Goal: Task Accomplishment & Management: Complete application form

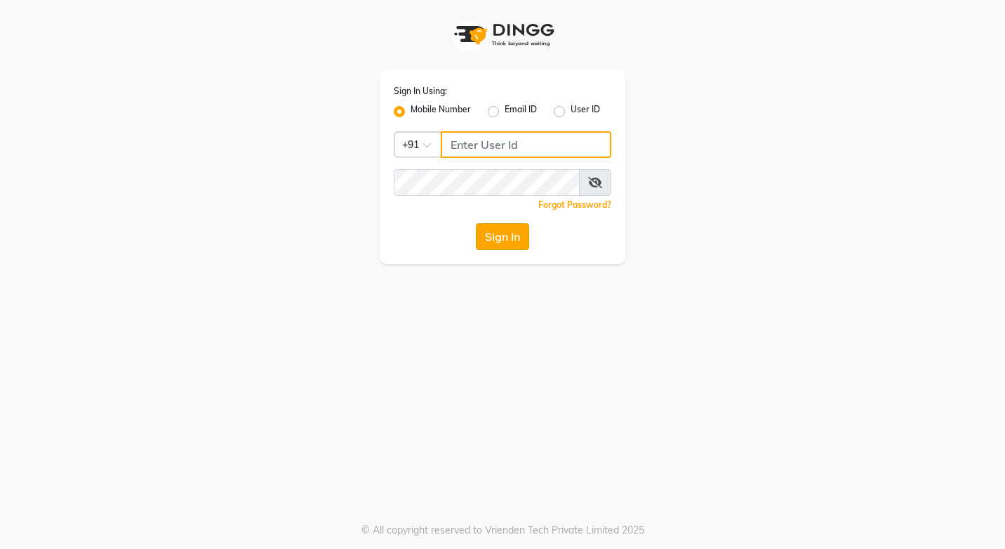
type input "9136222444"
click at [508, 241] on button "Sign In" at bounding box center [502, 236] width 53 height 27
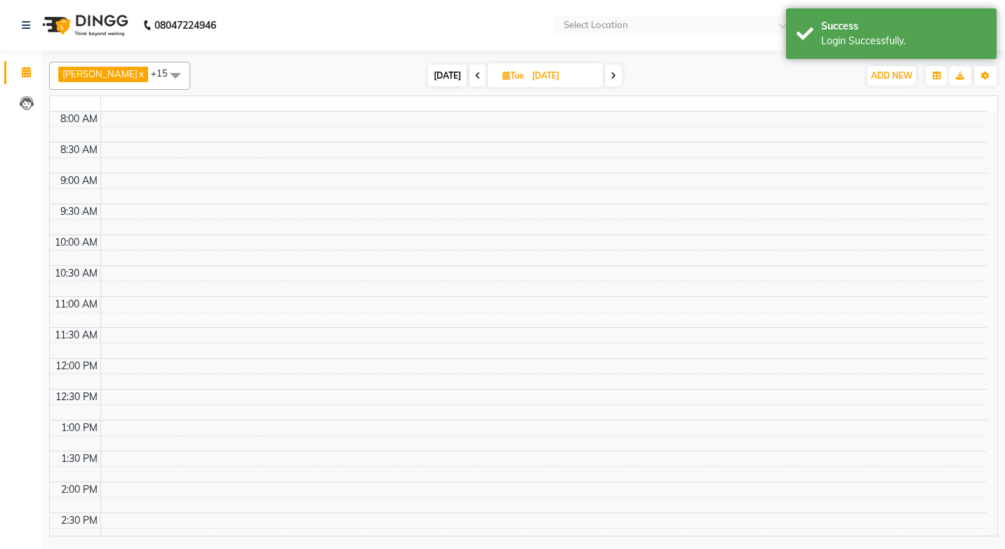
select select "en"
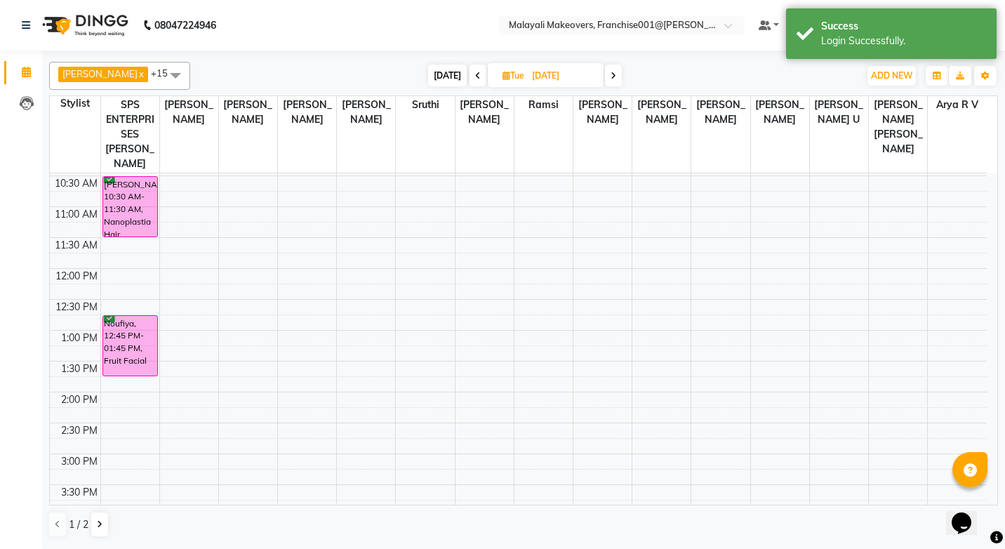
scroll to position [105, 0]
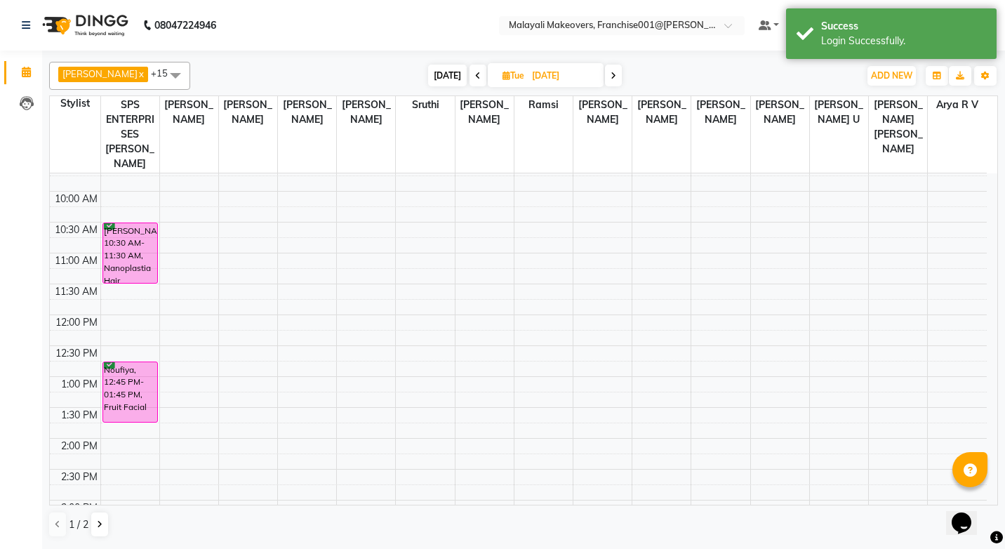
click at [479, 74] on icon at bounding box center [478, 76] width 6 height 8
type input "[DATE]"
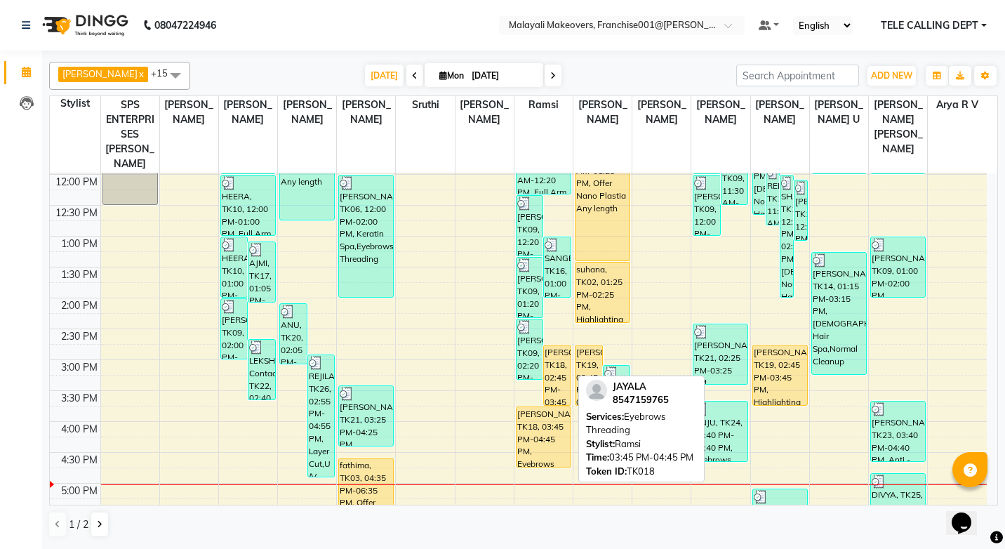
scroll to position [456, 0]
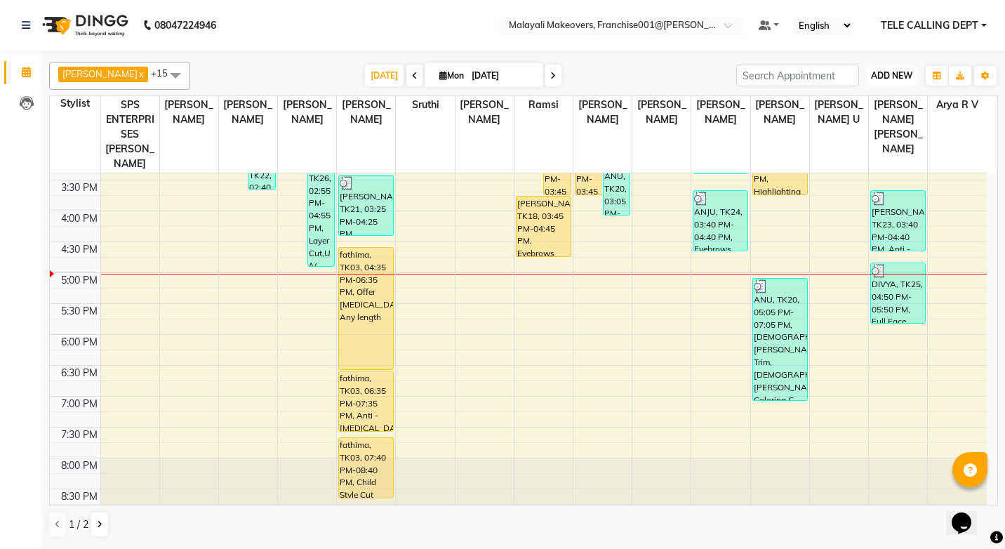
click at [897, 76] on span "ADD NEW" at bounding box center [891, 75] width 41 height 11
click at [853, 108] on button "Add Appointment" at bounding box center [859, 102] width 111 height 18
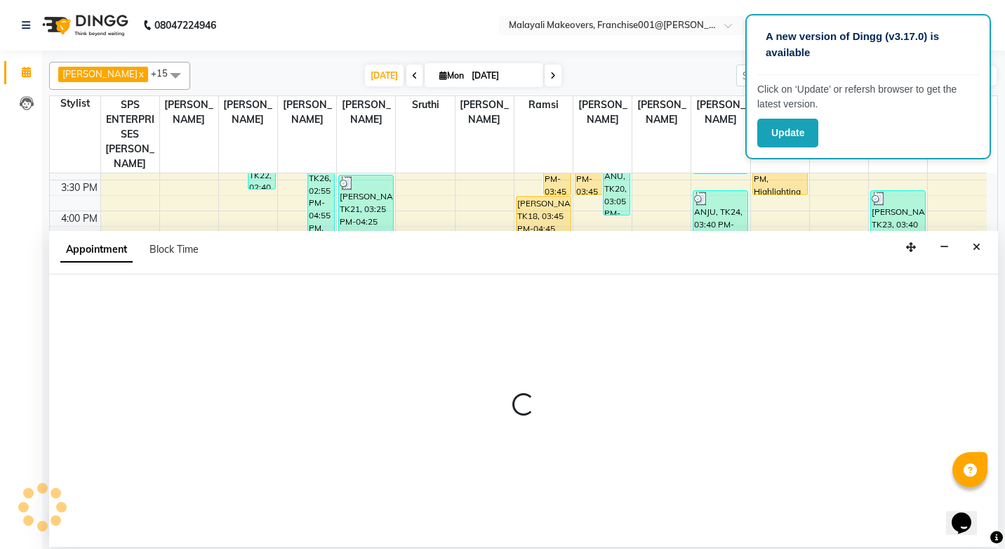
select select "tentative"
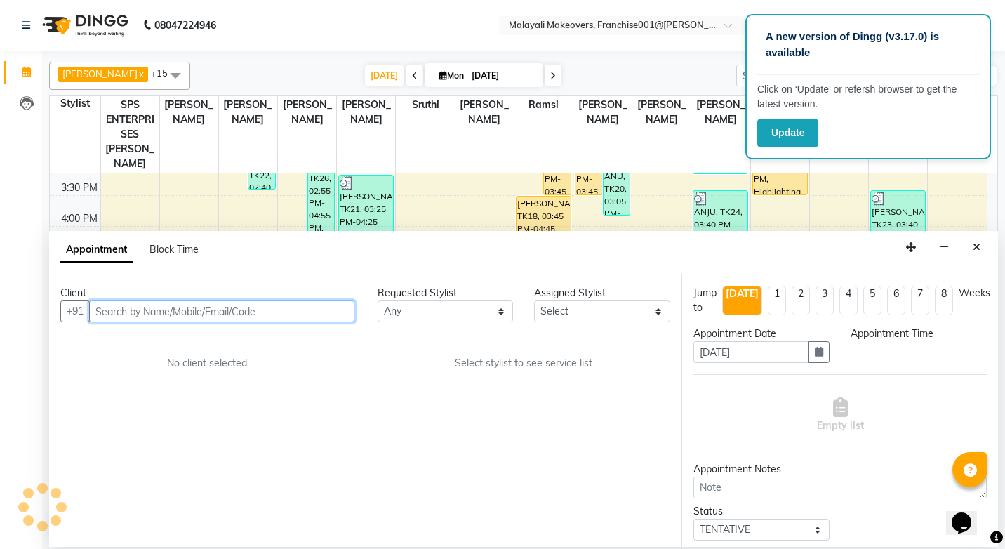
select select "540"
drag, startPoint x: 215, startPoint y: 315, endPoint x: 222, endPoint y: 321, distance: 8.4
click at [222, 321] on input "text" at bounding box center [221, 311] width 265 height 22
paste input "918281658979"
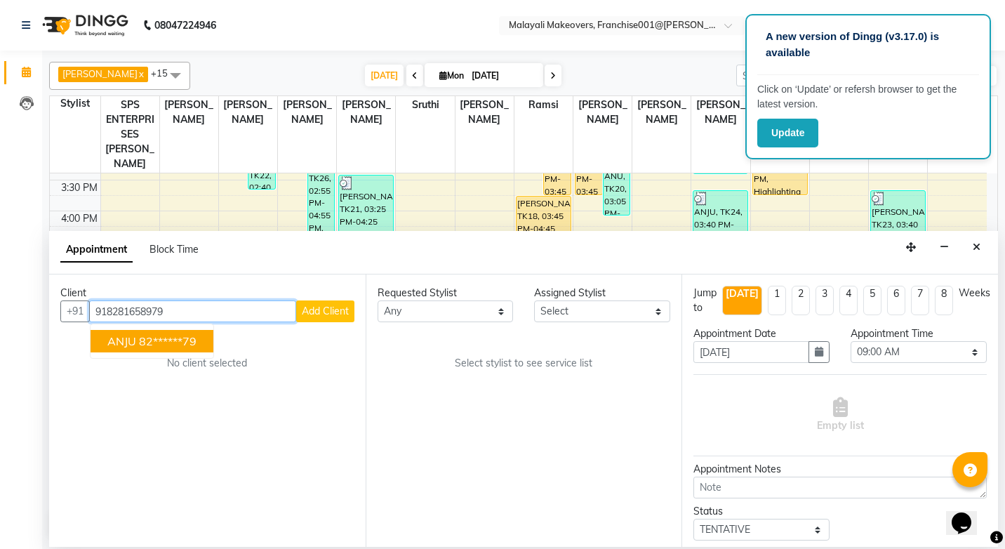
click at [131, 342] on span "ANJU" at bounding box center [121, 341] width 29 height 14
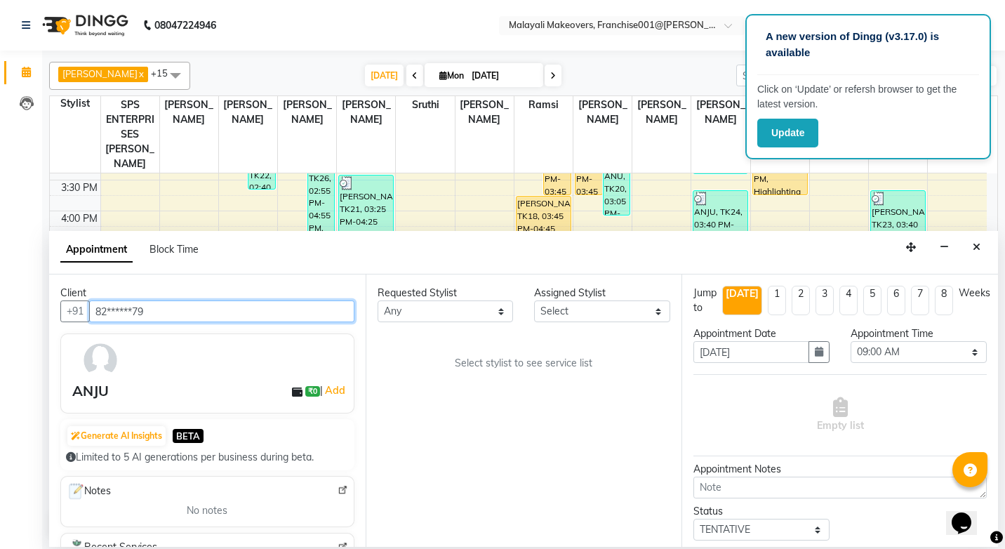
type input "82******79"
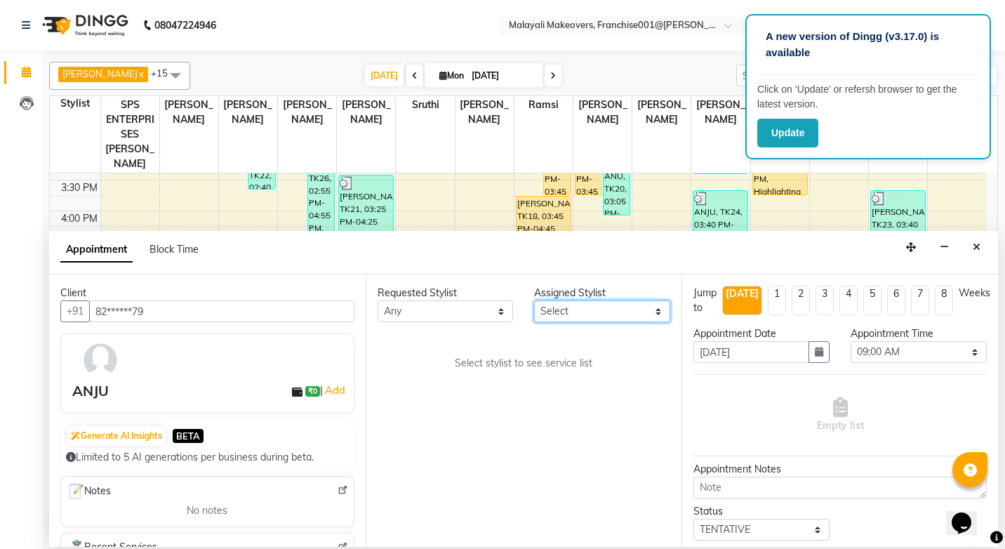
click at [637, 315] on select "Select [PERSON_NAME] [PERSON_NAME] Arya R V [PERSON_NAME] [PERSON_NAME] [PERSON…" at bounding box center [602, 311] width 136 height 22
select select "49217"
click at [534, 300] on select "Select [PERSON_NAME] [PERSON_NAME] Arya R V [PERSON_NAME] [PERSON_NAME] [PERSON…" at bounding box center [602, 311] width 136 height 22
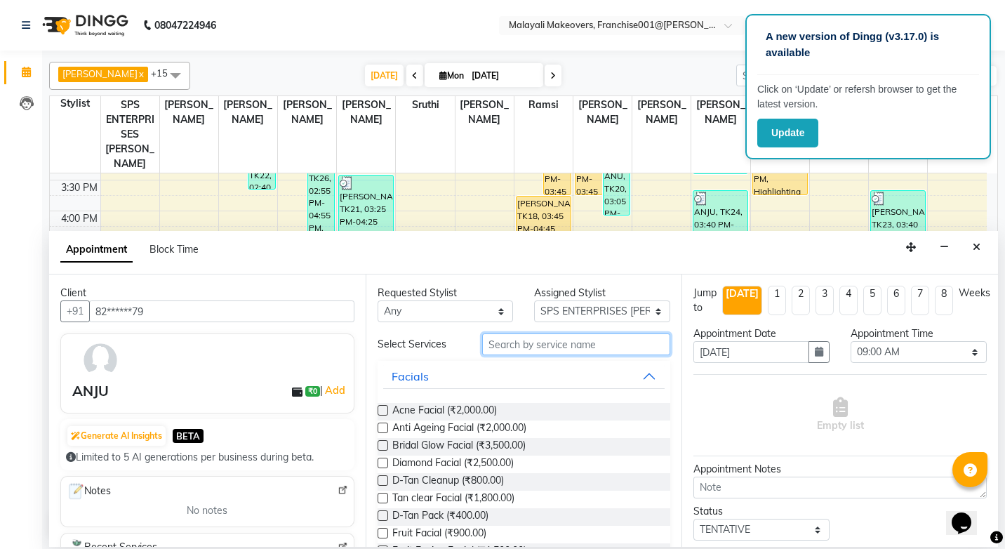
click at [556, 345] on input "text" at bounding box center [576, 344] width 188 height 22
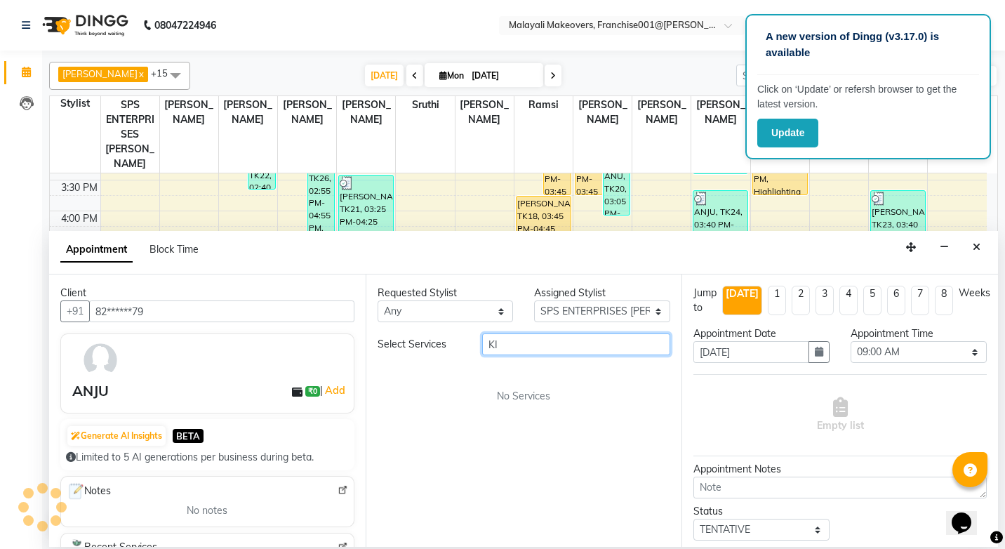
type input "K"
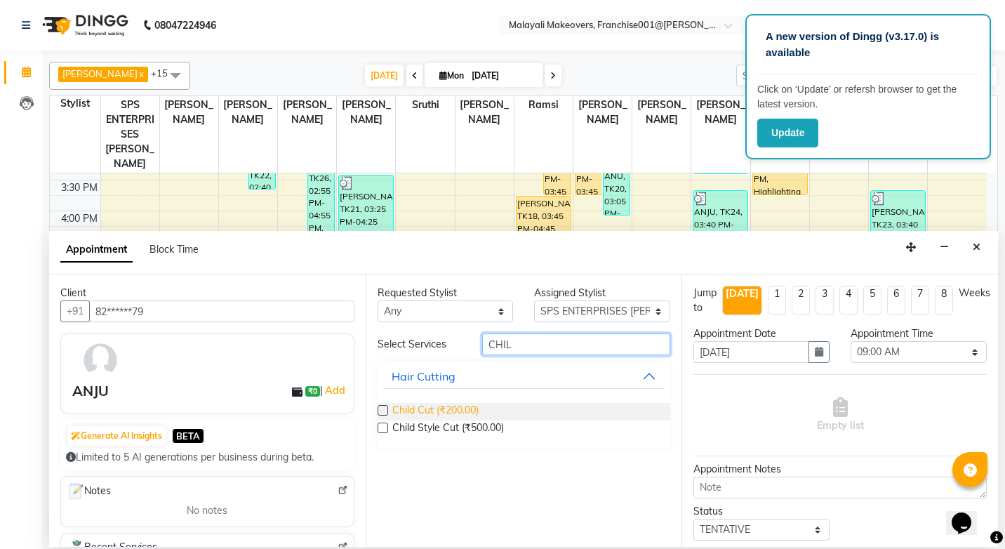
type input "CHIL"
click at [460, 403] on span "Child Cut (₹200.00)" at bounding box center [435, 412] width 86 height 18
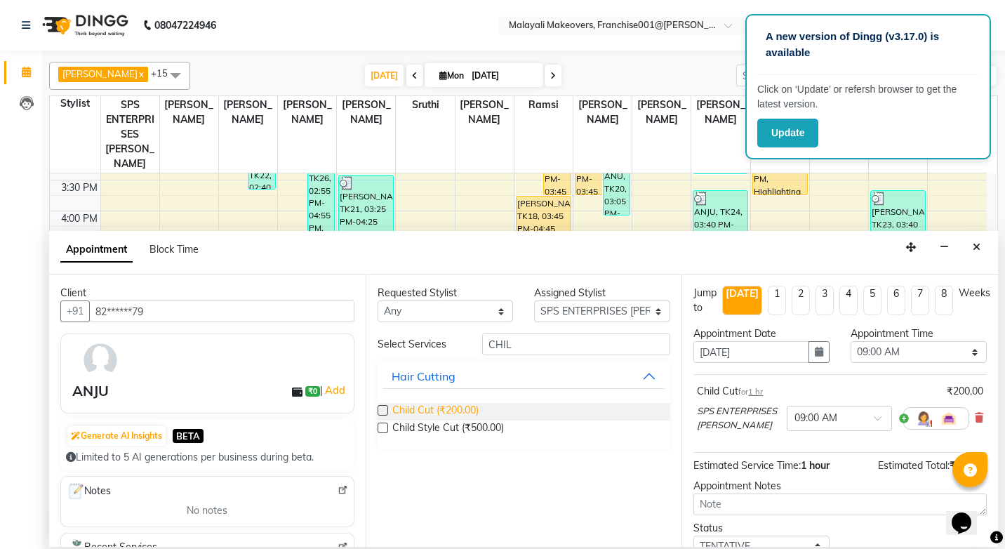
click at [459, 403] on span "Child Cut (₹200.00)" at bounding box center [435, 412] width 86 height 18
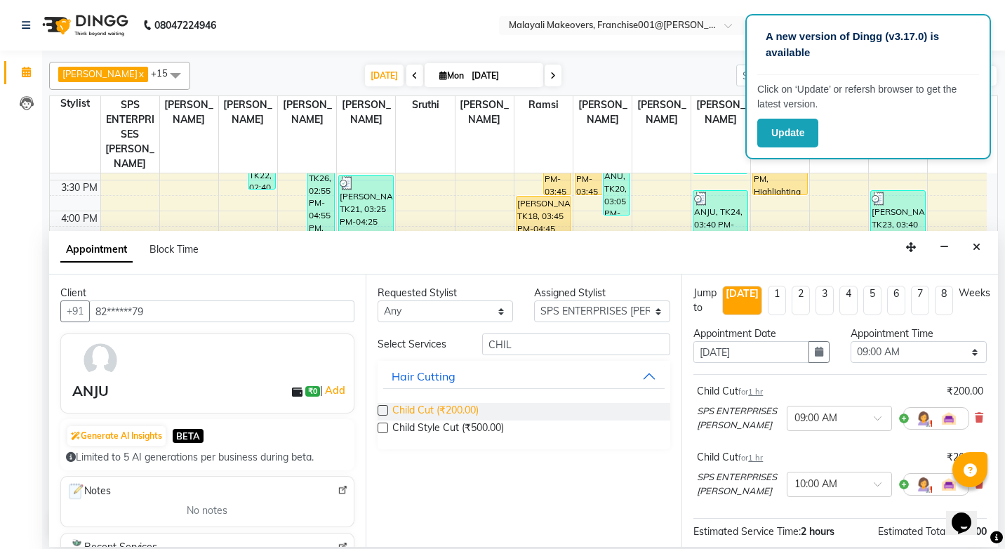
click at [459, 403] on span "Child Cut (₹200.00)" at bounding box center [435, 412] width 86 height 18
checkbox input "false"
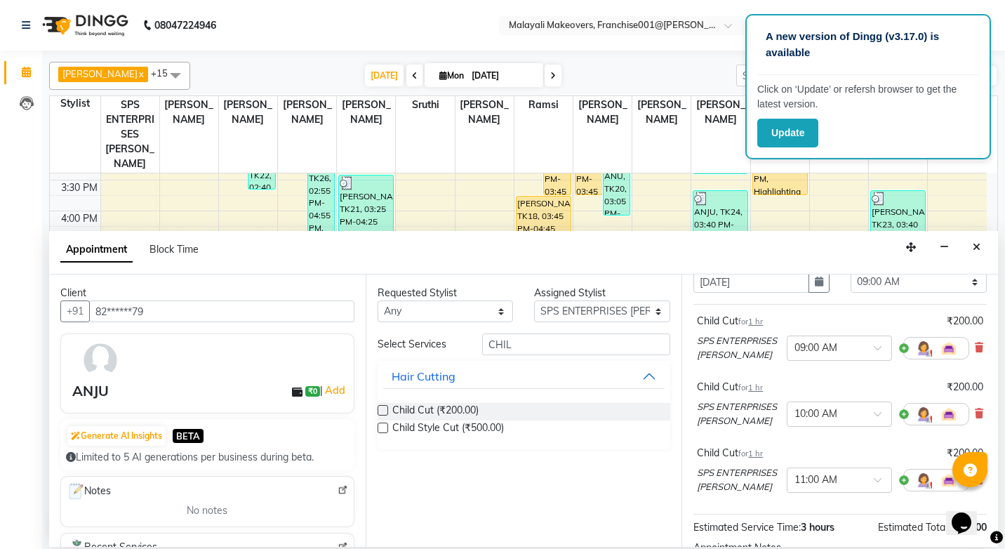
scroll to position [0, 0]
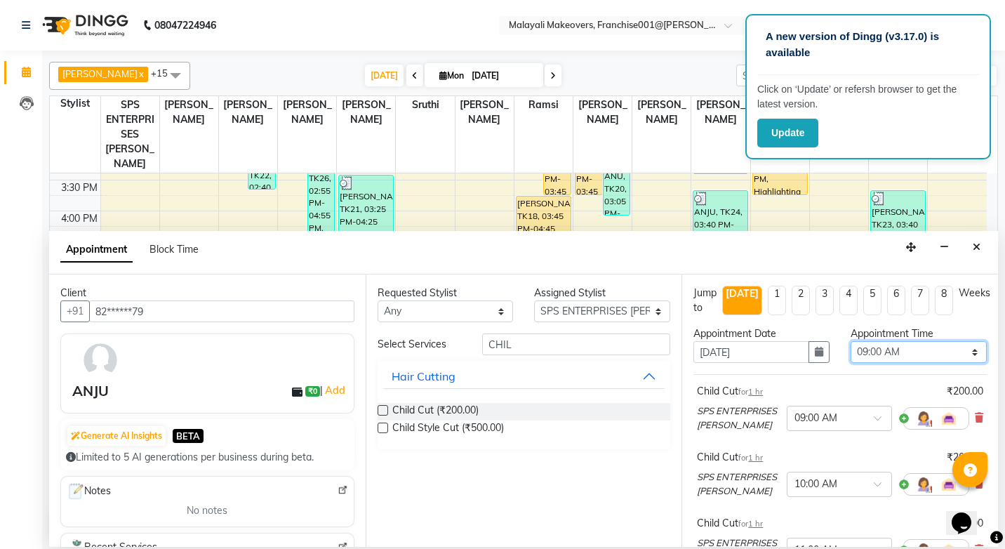
click at [914, 352] on select "Select 09:00 AM 09:15 AM 09:30 AM 09:45 AM 10:00 AM 10:15 AM 10:30 AM 10:45 AM …" at bounding box center [918, 352] width 136 height 22
select select "1035"
click at [850, 341] on select "Select 09:00 AM 09:15 AM 09:30 AM 09:45 AM 10:00 AM 10:15 AM 10:30 AM 10:45 AM …" at bounding box center [918, 352] width 136 height 22
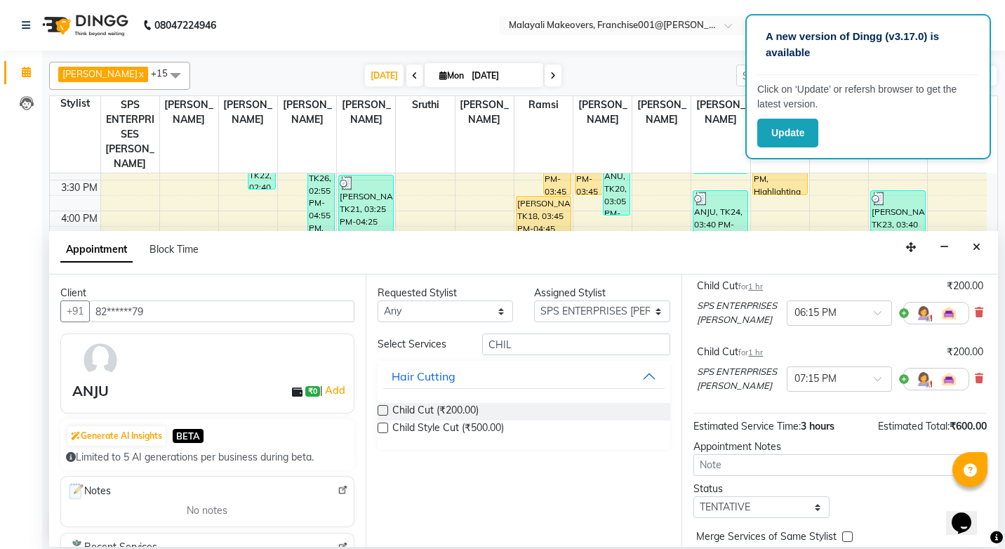
scroll to position [210, 0]
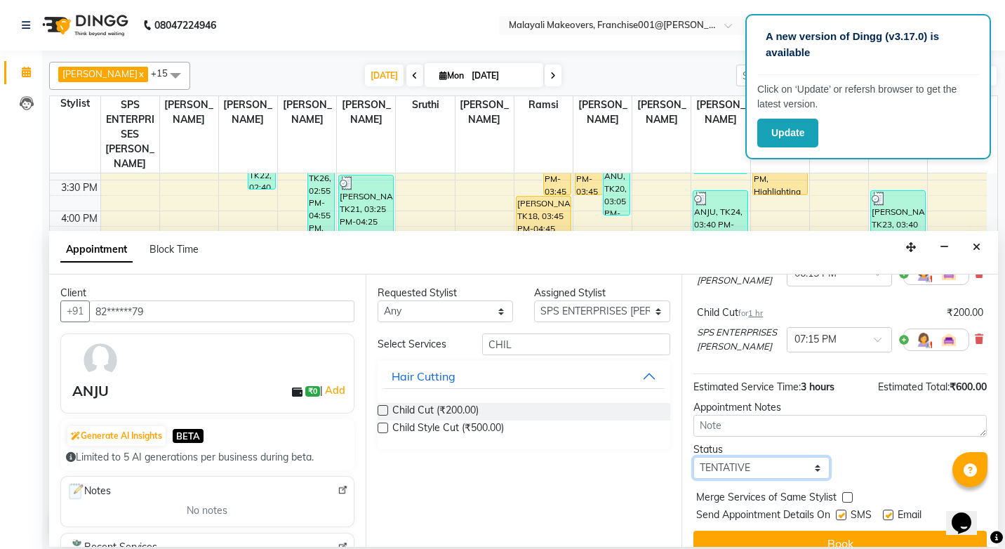
click at [779, 479] on select "Select TENTATIVE CONFIRM CHECK-IN UPCOMING" at bounding box center [761, 468] width 136 height 22
select select "confirm booking"
click at [693, 479] on select "Select TENTATIVE CONFIRM CHECK-IN UPCOMING" at bounding box center [761, 468] width 136 height 22
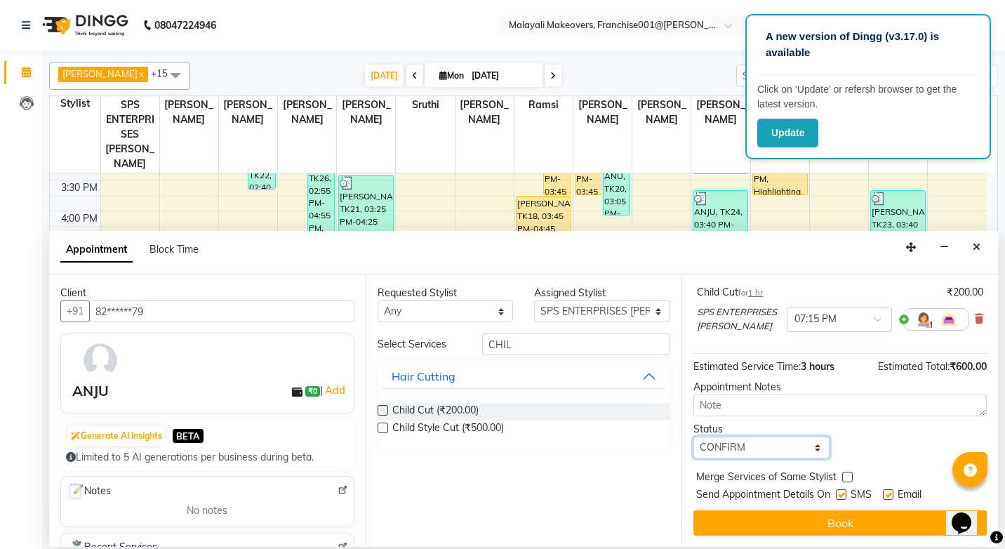
scroll to position [272, 0]
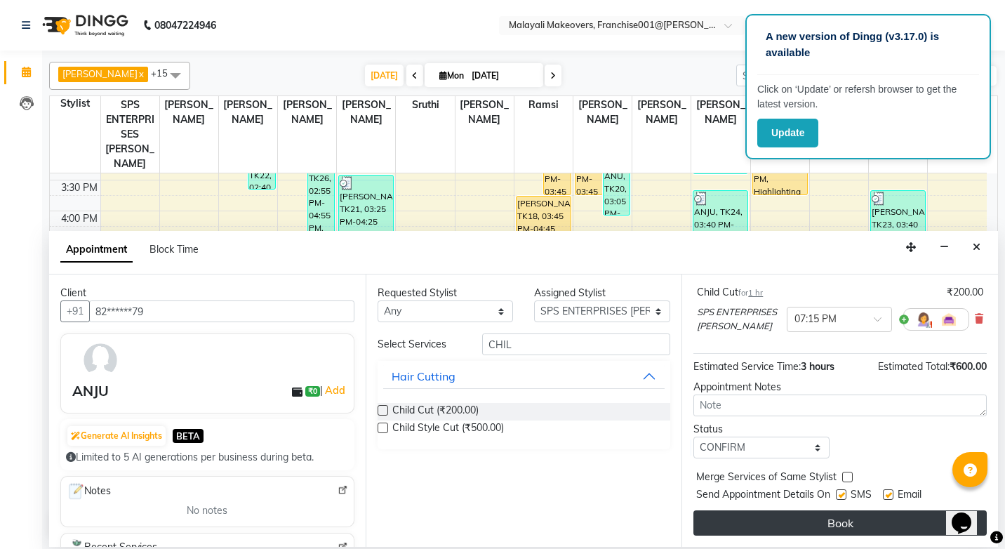
click at [843, 527] on button "Book" at bounding box center [839, 522] width 293 height 25
